Goal: Answer question/provide support

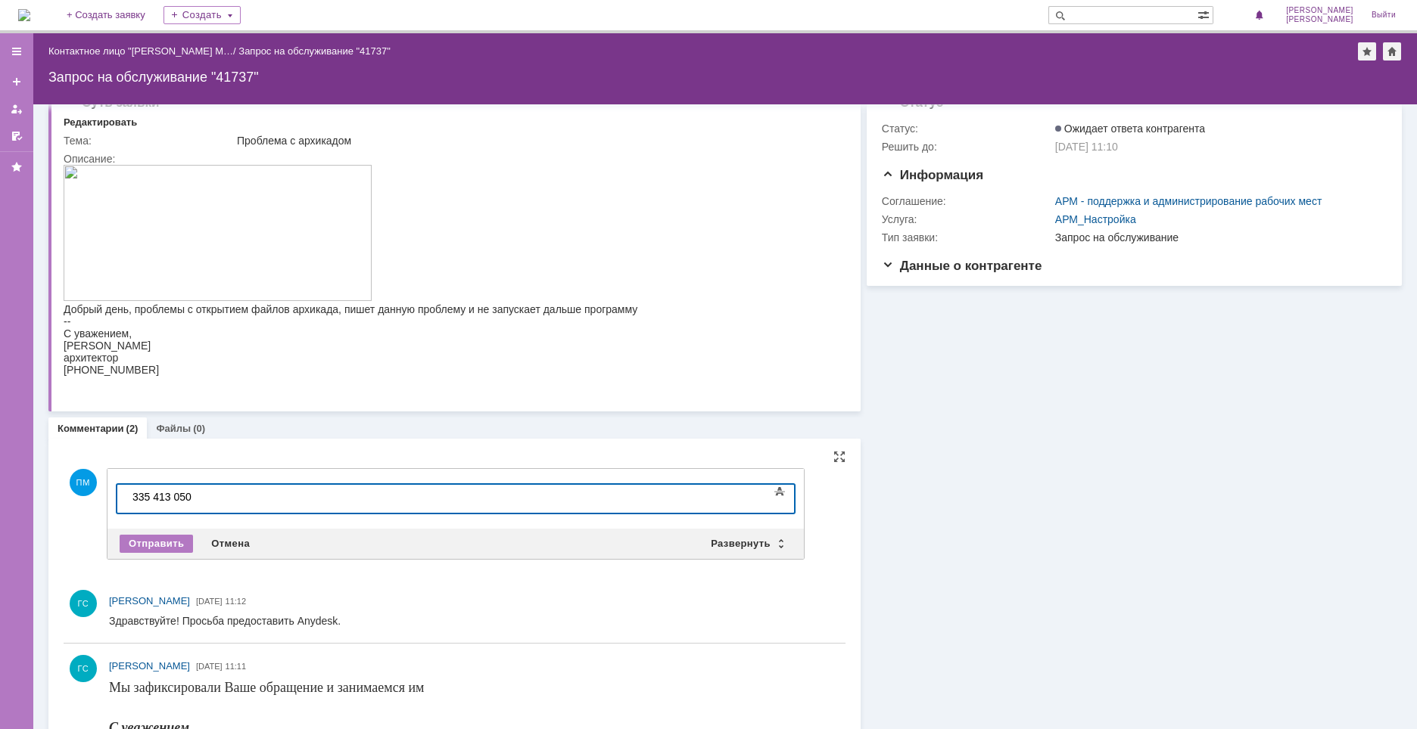
scroll to position [125, 5]
click at [160, 546] on div "Отправить" at bounding box center [156, 544] width 73 height 18
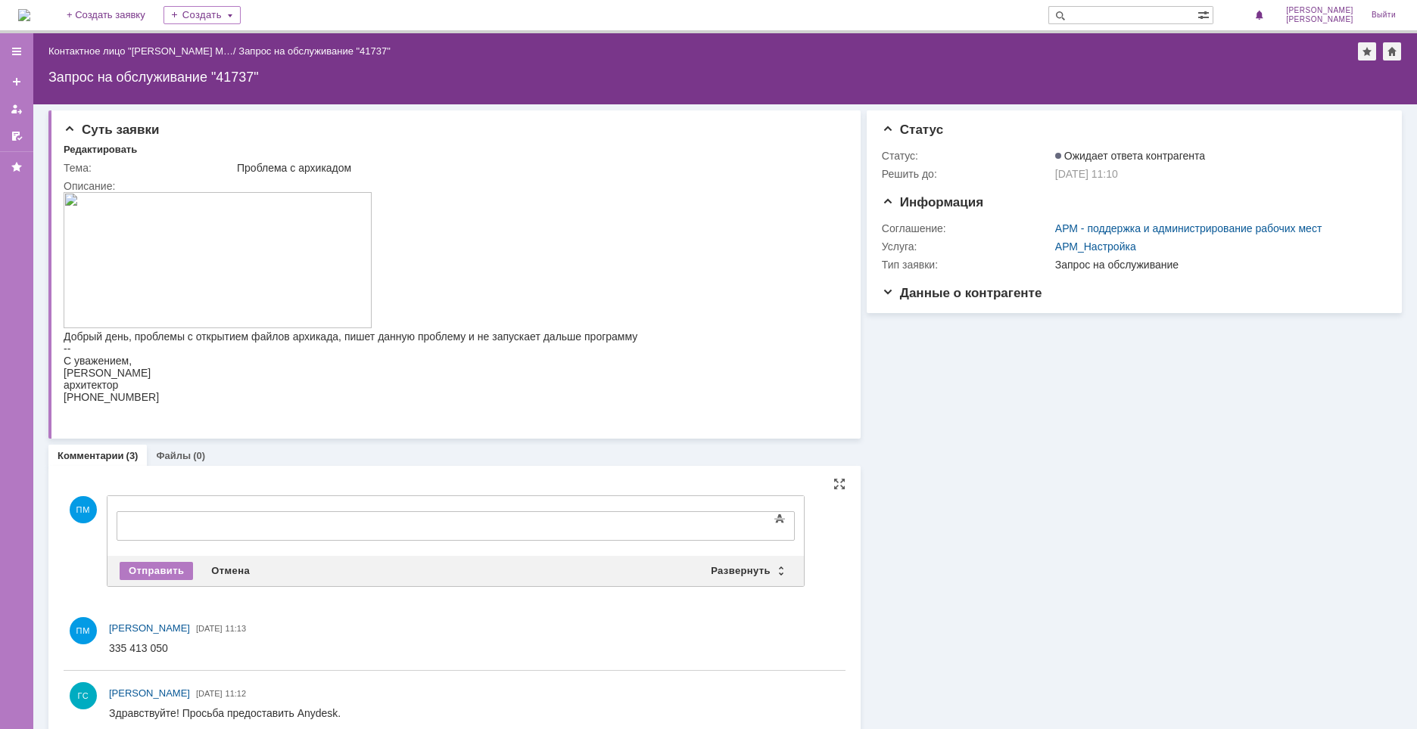
scroll to position [0, 0]
click at [40, 549] on div "Суть заявки Редактировать Тема: Проблема с архикадом Описание: Комментарии (3) …" at bounding box center [724, 492] width 1383 height 776
click at [148, 527] on div at bounding box center [239, 524] width 215 height 12
click at [229, 523] on div at bounding box center [239, 524] width 215 height 12
click at [179, 522] on div at bounding box center [239, 524] width 215 height 12
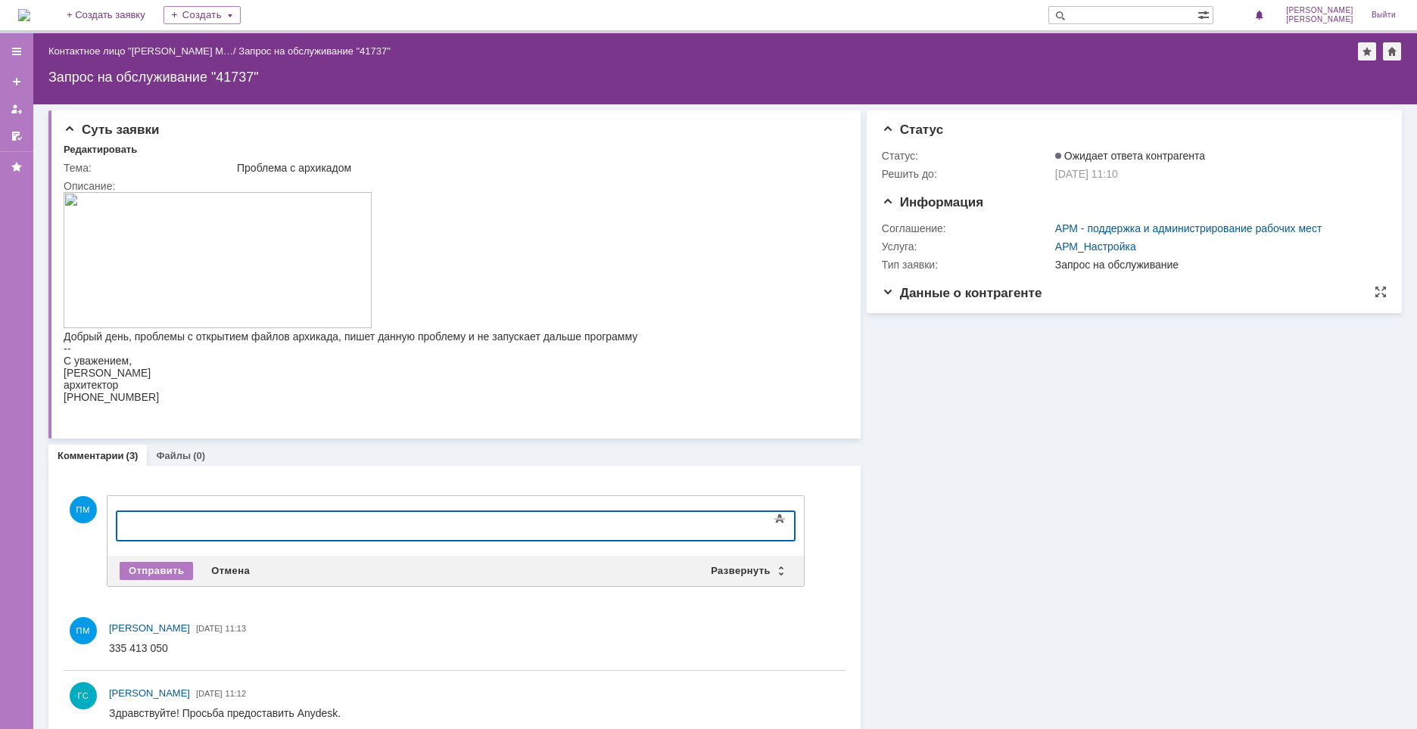
click at [1001, 297] on span "Данные о контрагенте" at bounding box center [962, 293] width 160 height 14
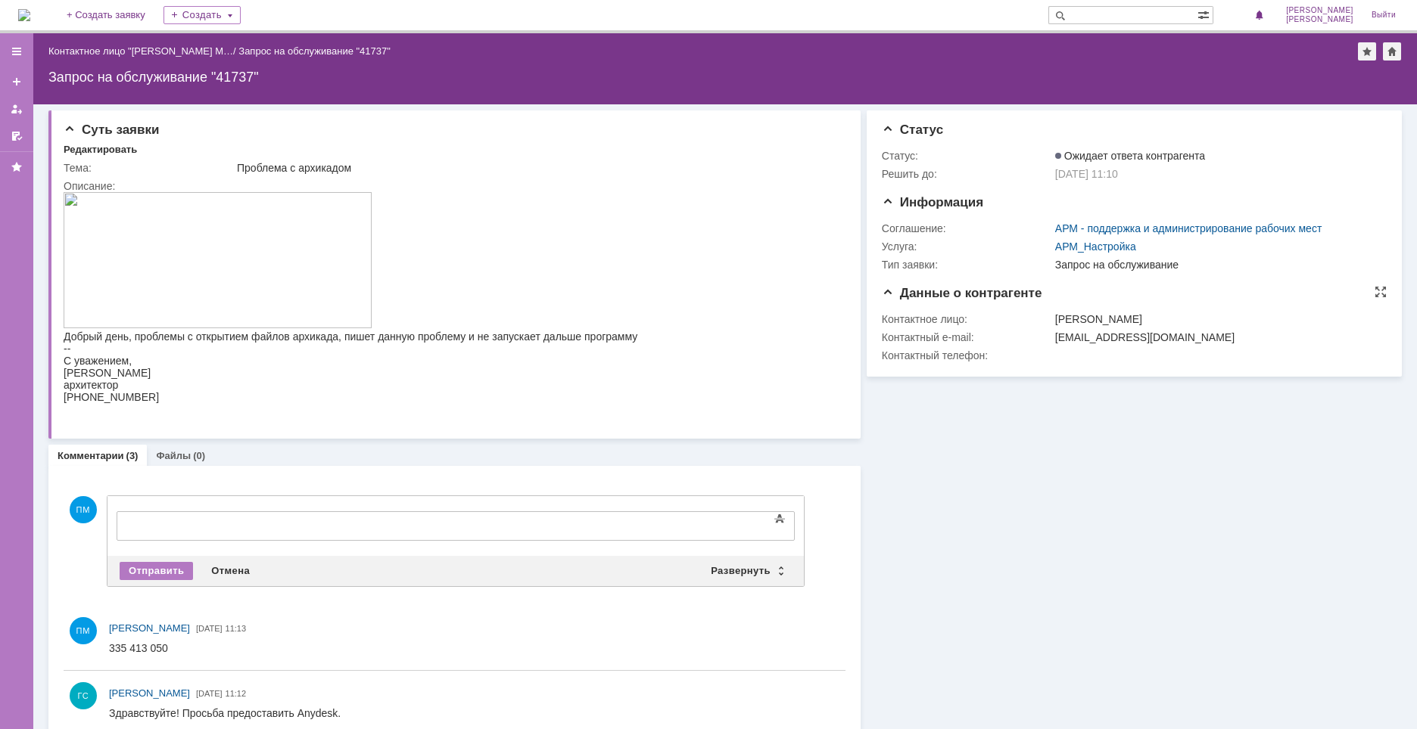
click at [947, 291] on span "Данные о контрагенте" at bounding box center [962, 293] width 160 height 14
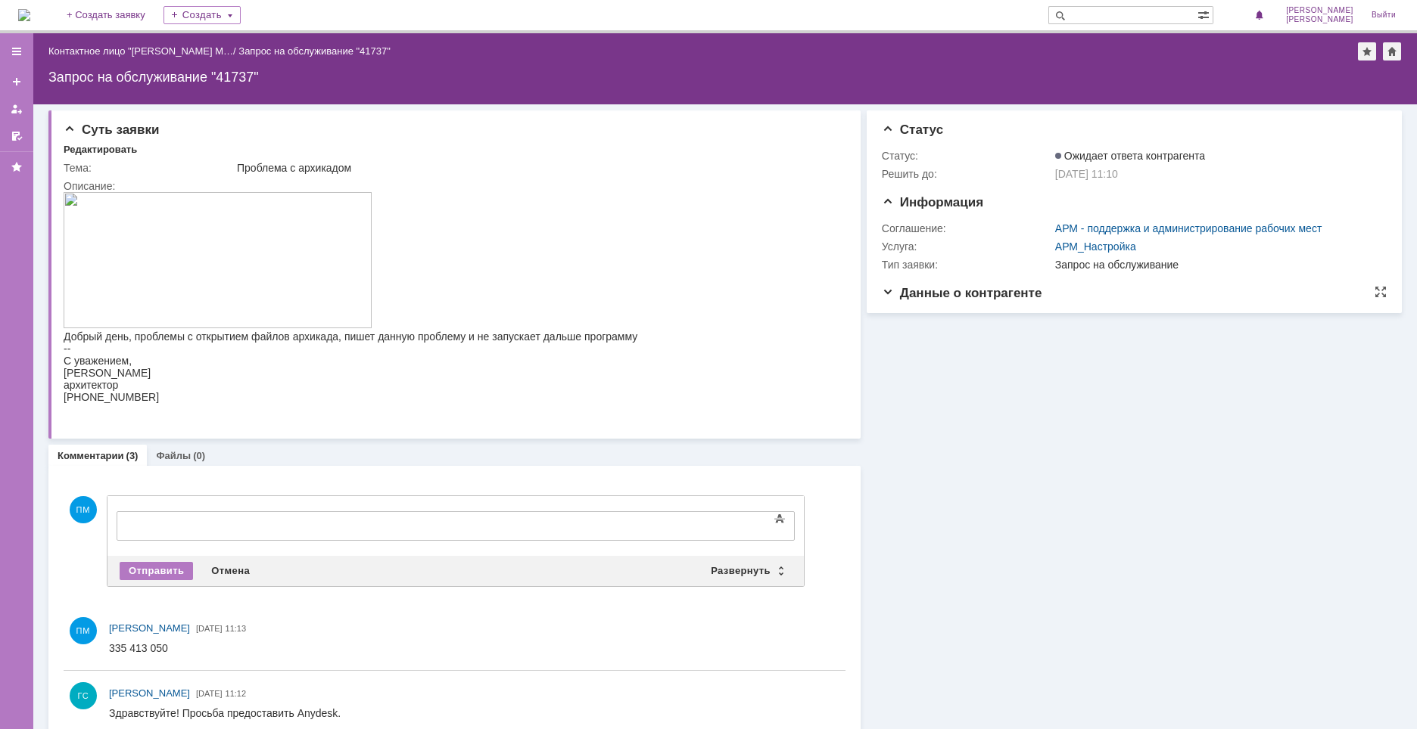
click at [969, 291] on span "Данные о контрагенте" at bounding box center [962, 293] width 160 height 14
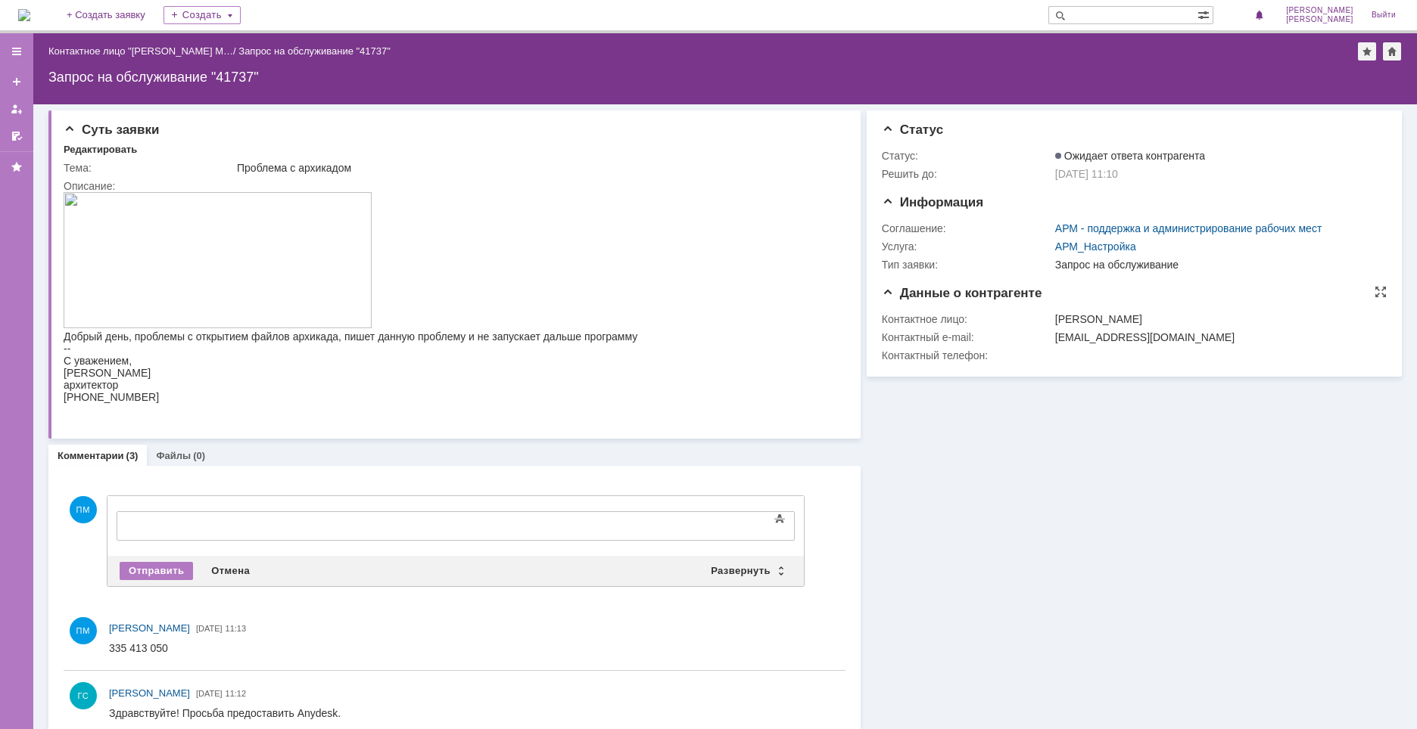
click at [974, 286] on span "Данные о контрагенте" at bounding box center [962, 293] width 160 height 14
